Goal: Check status: Check status

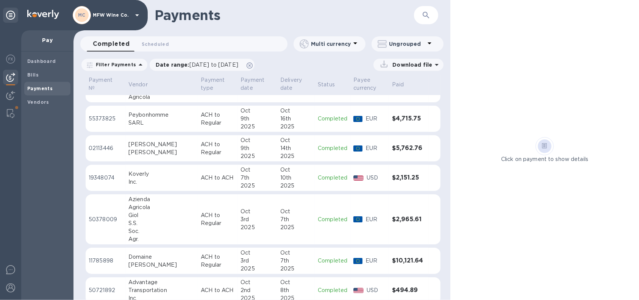
scroll to position [36, 0]
click at [137, 65] on icon at bounding box center [140, 64] width 9 height 9
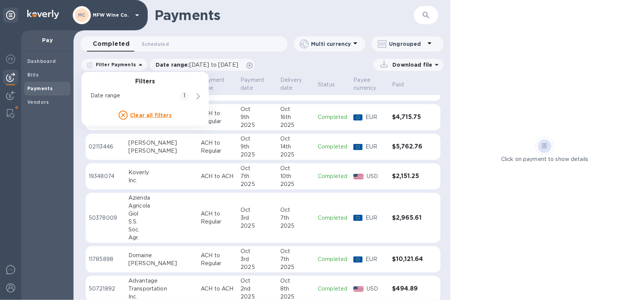
click at [139, 65] on icon at bounding box center [141, 65] width 4 height 2
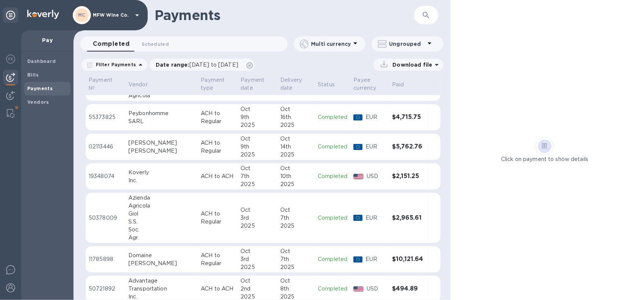
click at [303, 59] on div "Download file" at bounding box center [351, 65] width 185 height 12
click at [136, 66] on icon at bounding box center [140, 64] width 9 height 9
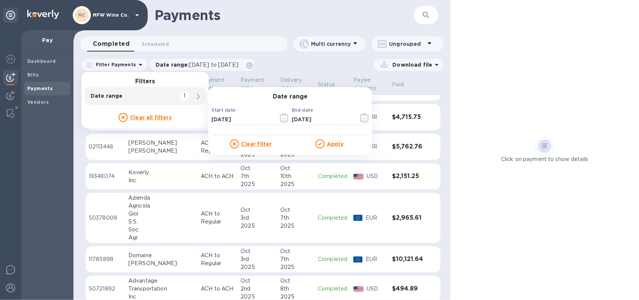
click at [149, 117] on u "Clear all filters" at bounding box center [151, 117] width 42 height 6
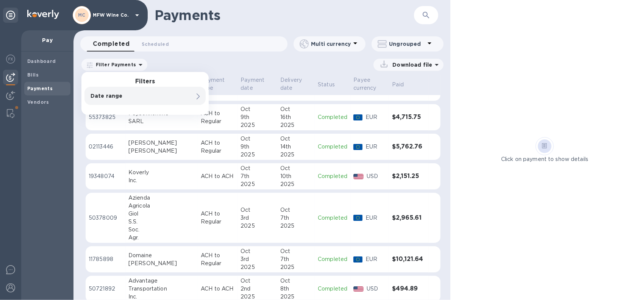
scroll to position [0, 0]
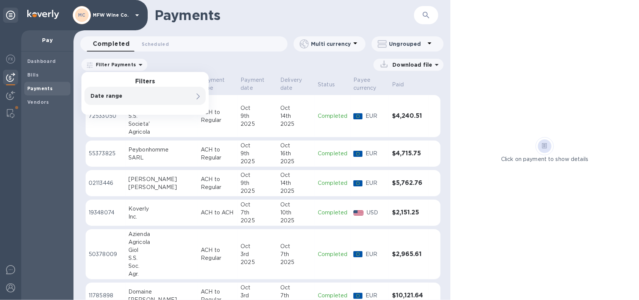
click at [217, 68] on div "Download file" at bounding box center [298, 65] width 292 height 12
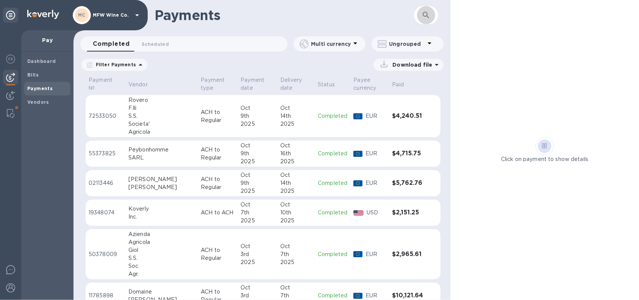
click at [426, 20] on button "button" at bounding box center [426, 15] width 18 height 18
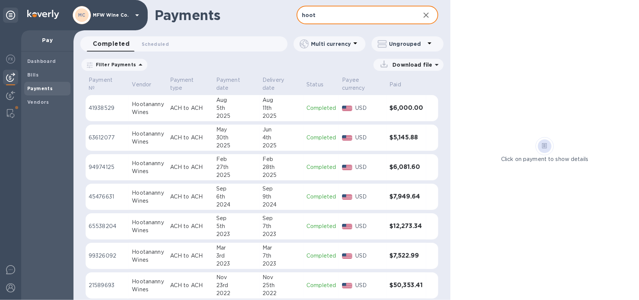
type input "hoot"
click at [128, 111] on td "41938529" at bounding box center [107, 108] width 43 height 27
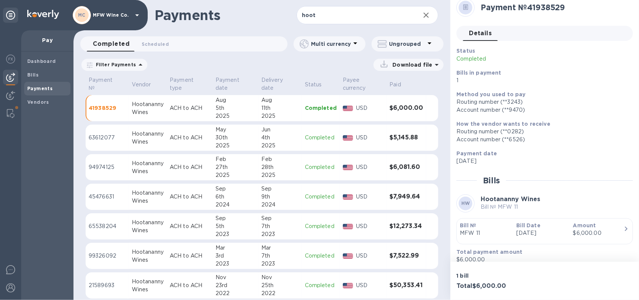
scroll to position [15, 0]
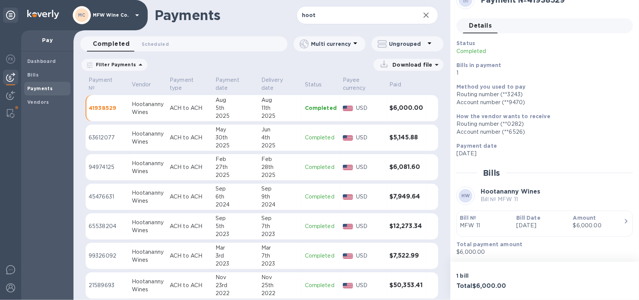
click at [605, 224] on div "$6,000.00" at bounding box center [598, 226] width 50 height 8
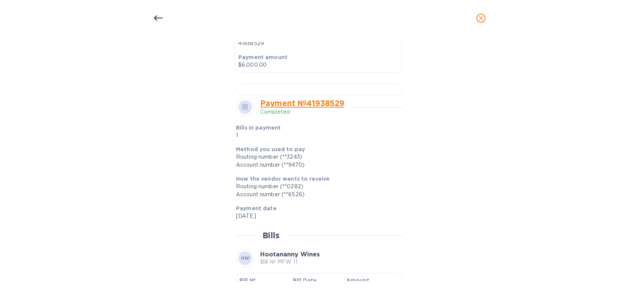
scroll to position [233, 0]
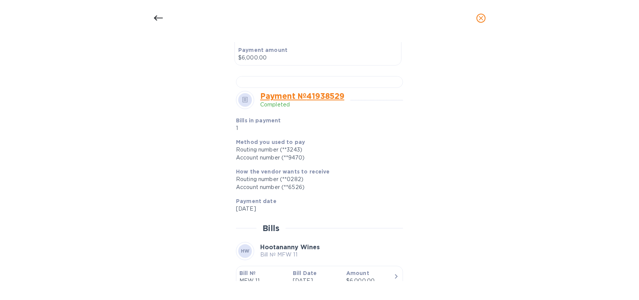
click at [160, 17] on icon at bounding box center [157, 18] width 9 height 5
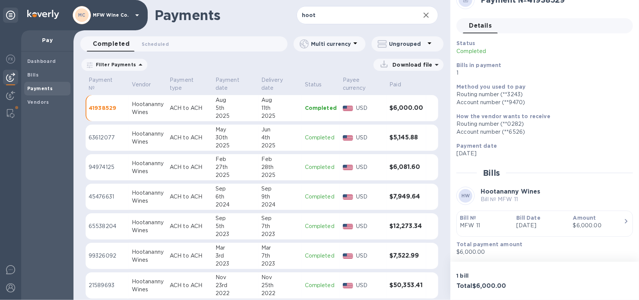
click at [145, 138] on div "Wines" at bounding box center [148, 142] width 32 height 8
